Goal: Task Accomplishment & Management: Manage account settings

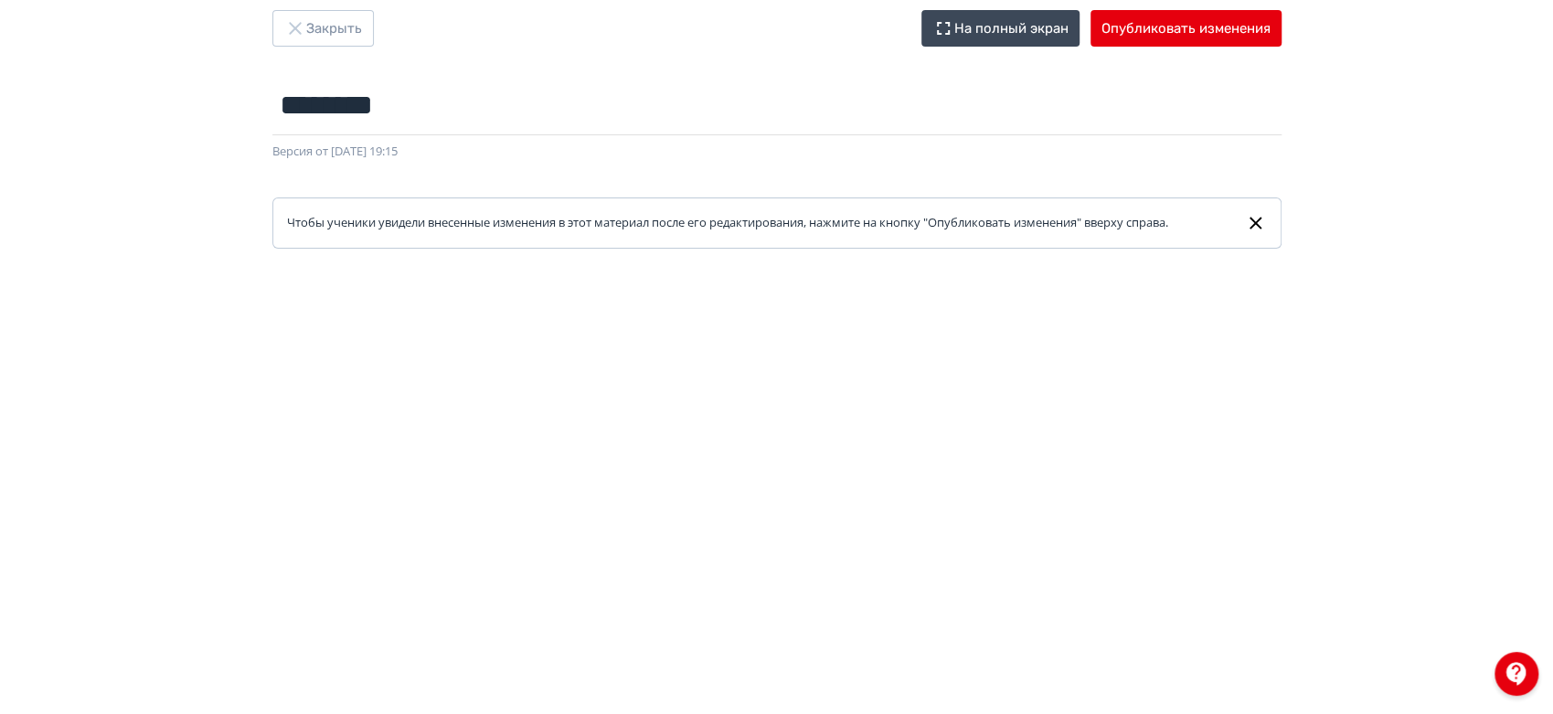
scroll to position [27, 0]
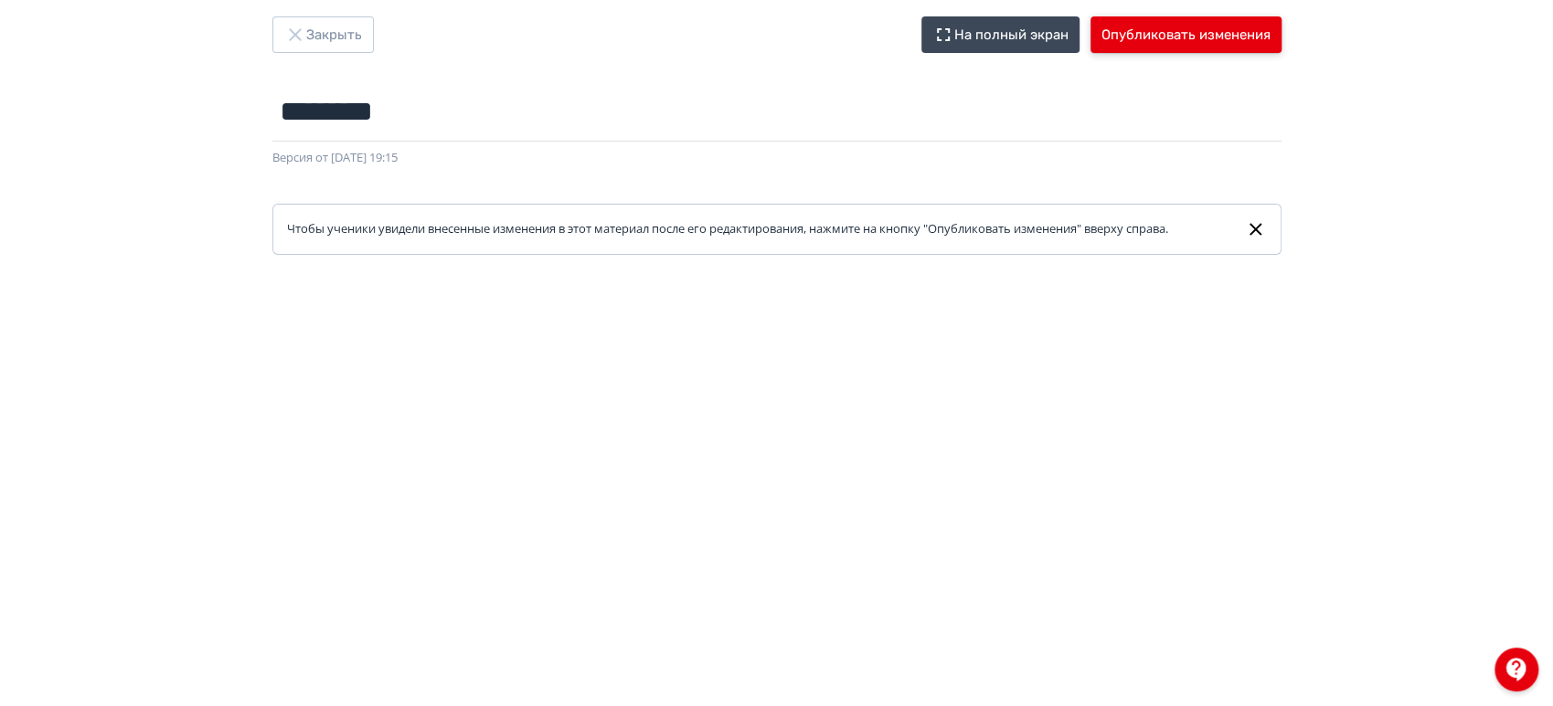
click at [1195, 29] on button "Опубликовать изменения" at bounding box center [1185, 34] width 191 height 37
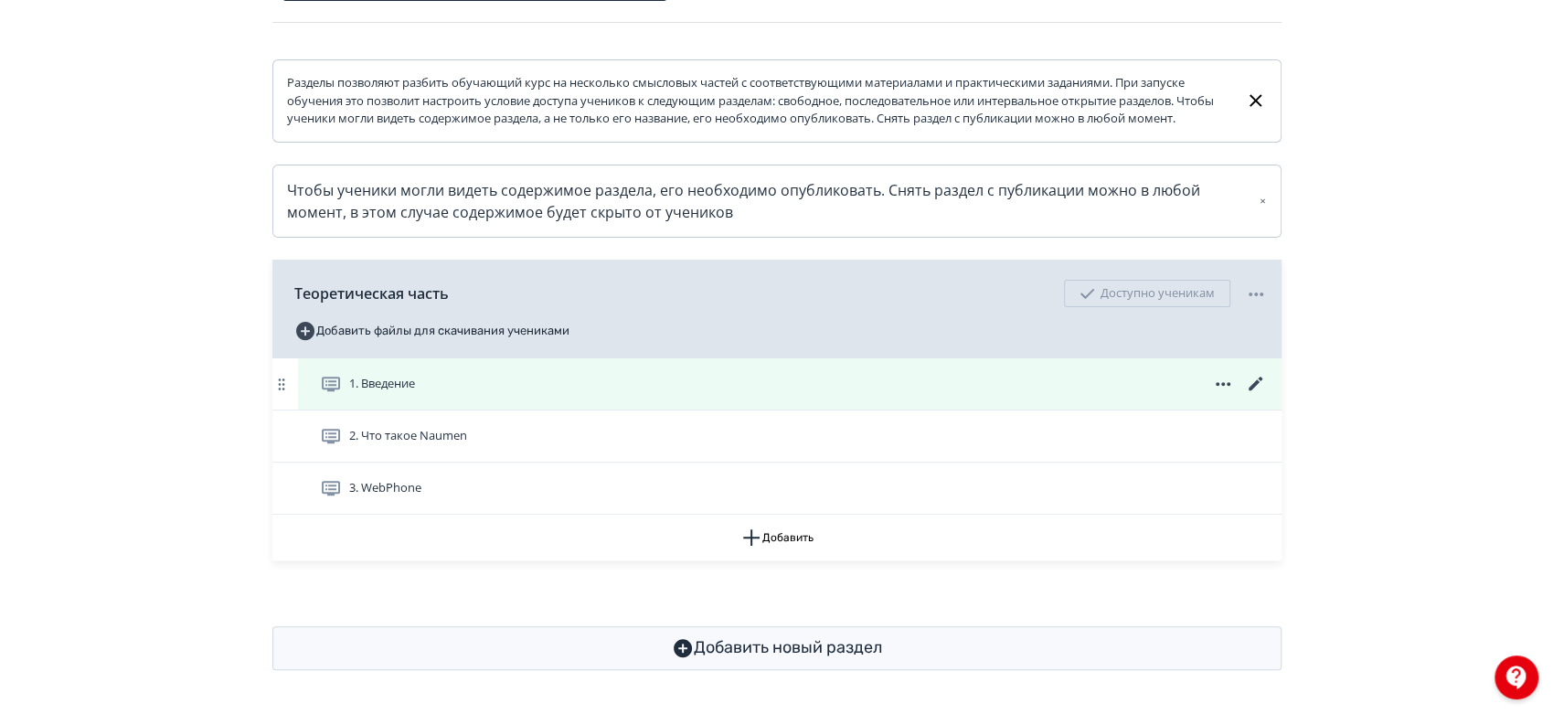
scroll to position [273, 0]
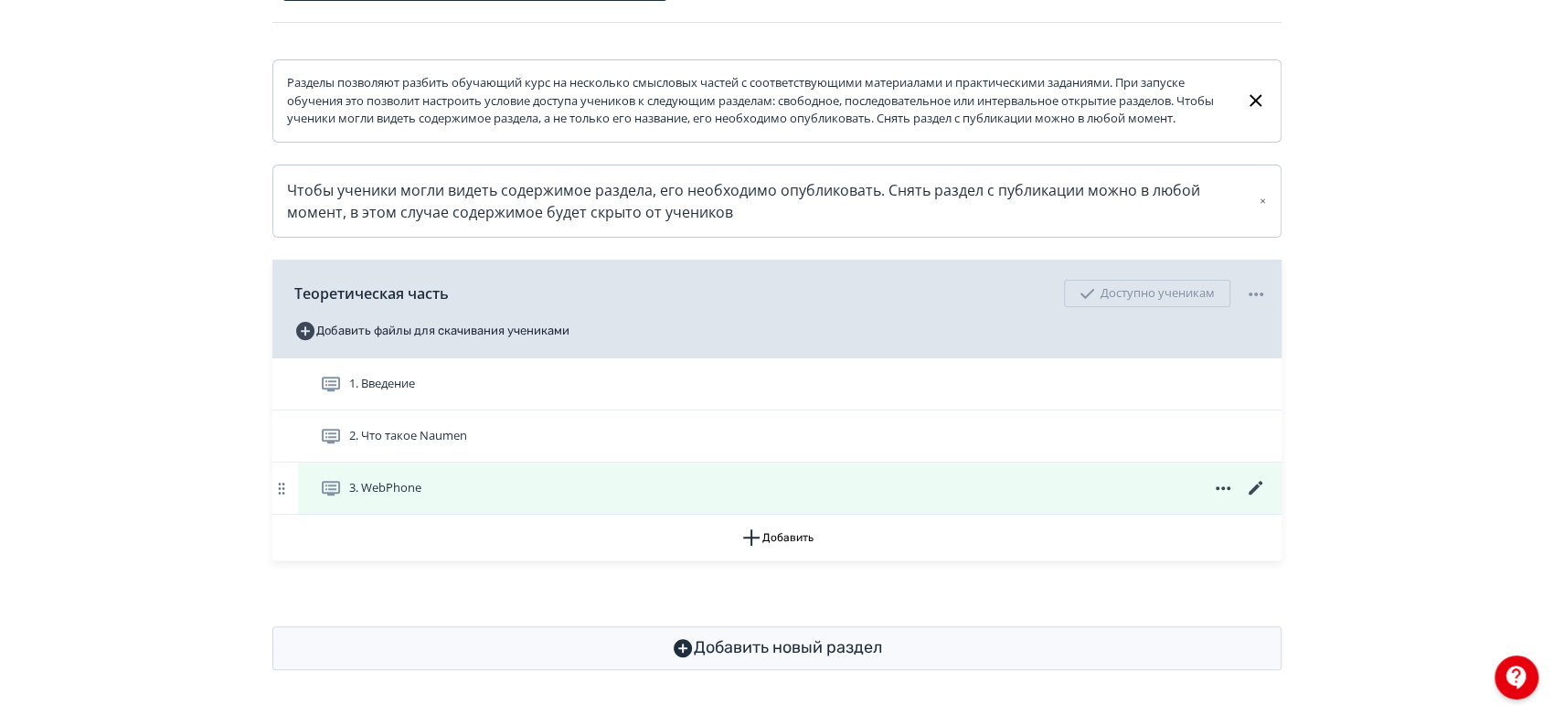
click at [1252, 483] on icon at bounding box center [1256, 488] width 22 height 22
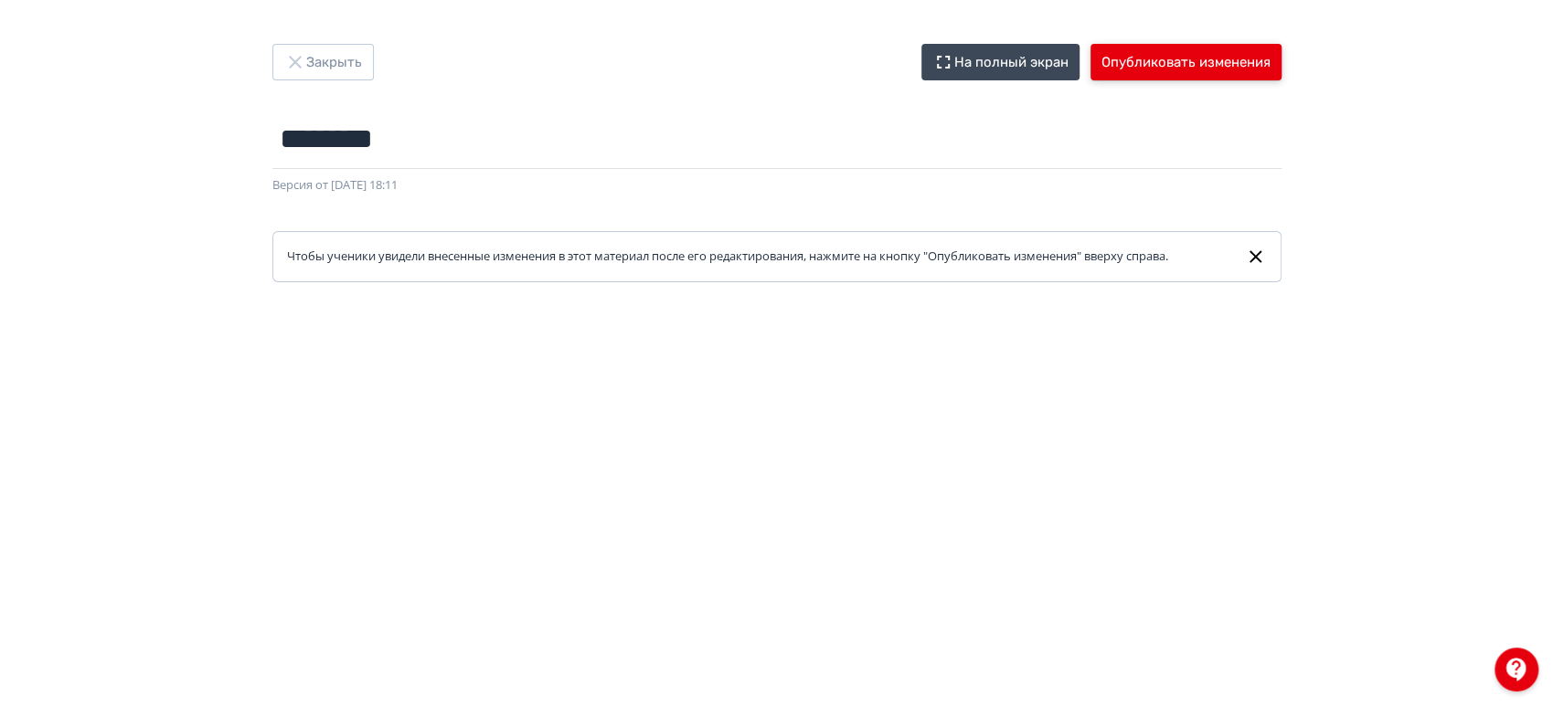
click at [1181, 44] on button "Опубликовать изменения" at bounding box center [1185, 62] width 191 height 37
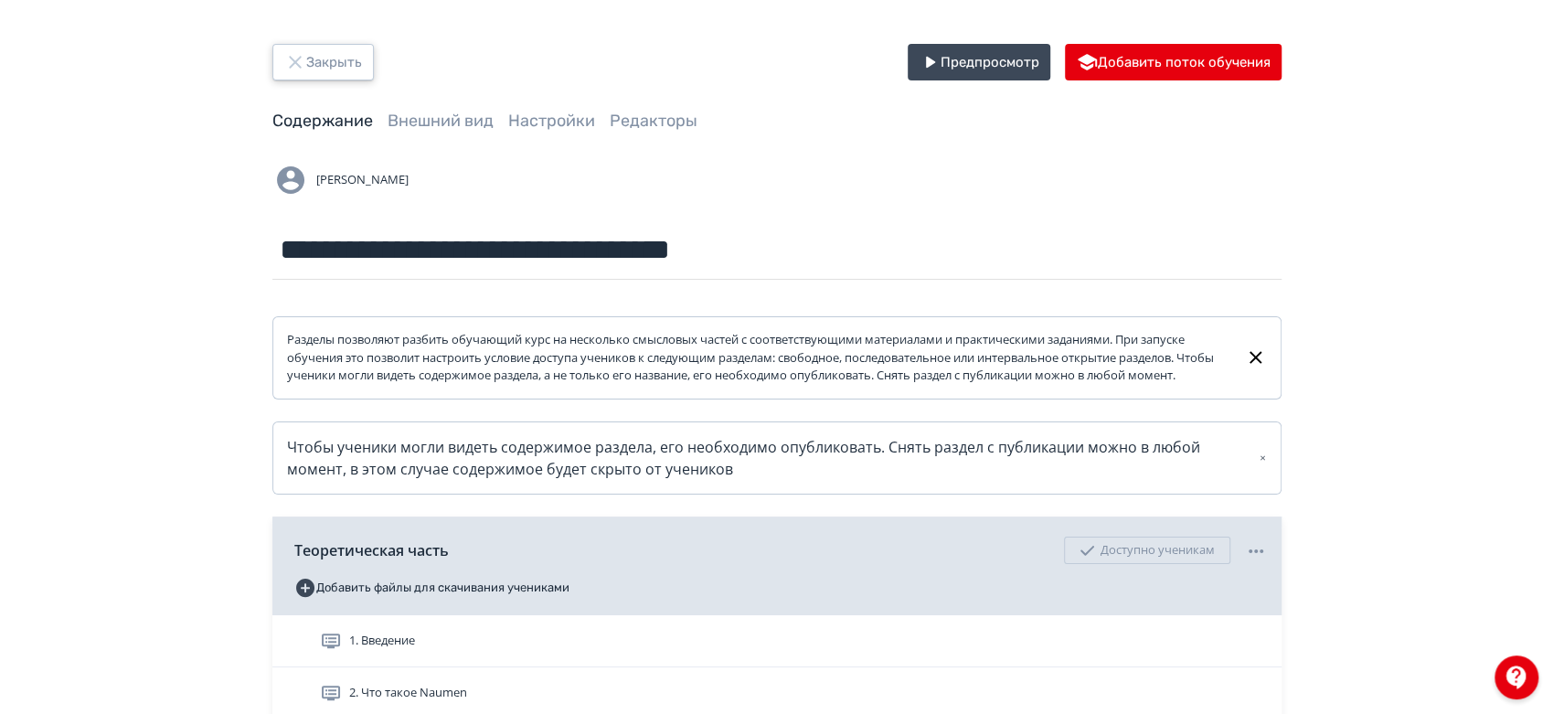
click at [313, 52] on button "Закрыть" at bounding box center [322, 62] width 101 height 37
